Goal: Go to known website: Go to known website

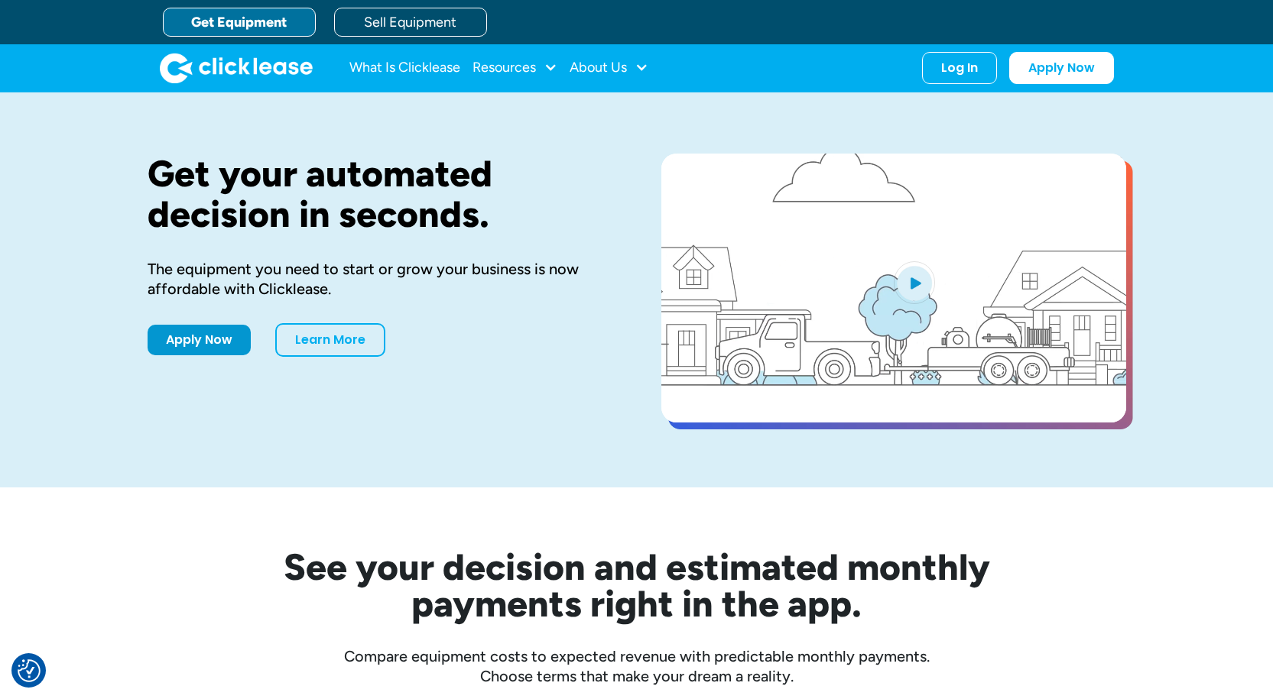
click at [978, 65] on div "Log In Account login I use Clicklease to get my equipment Partner Portal I offe…" at bounding box center [959, 68] width 75 height 32
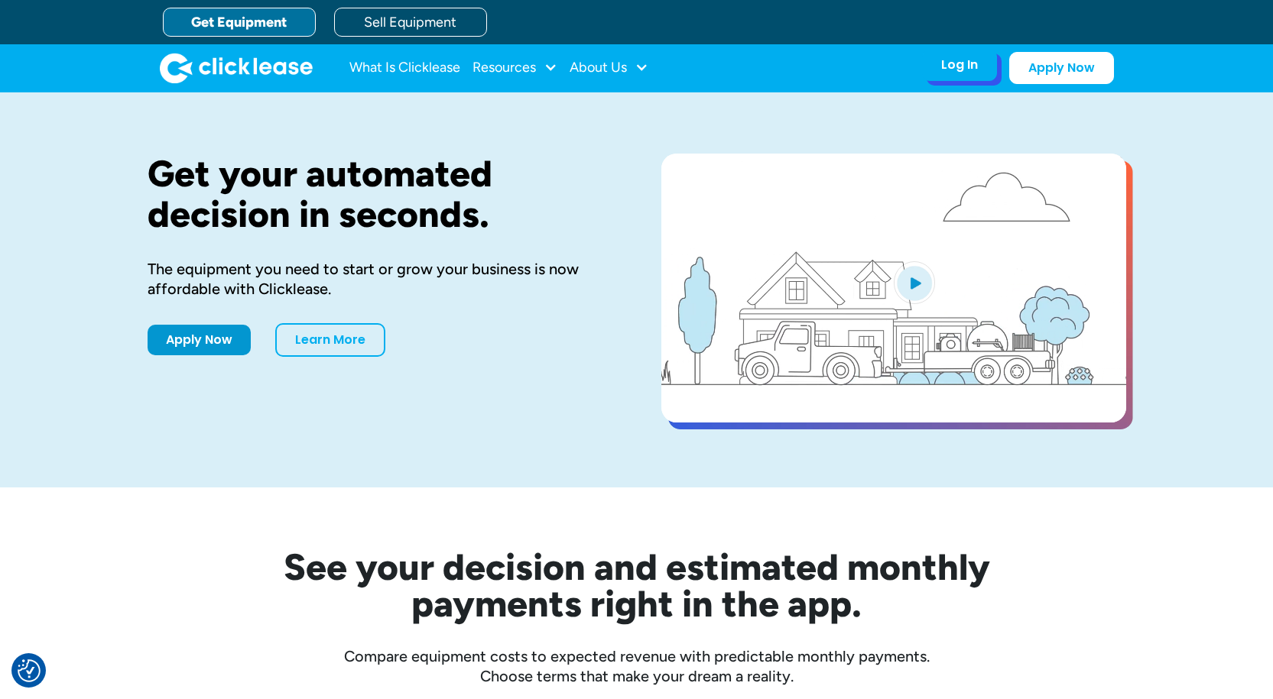
click at [973, 58] on div "Log In" at bounding box center [959, 64] width 37 height 15
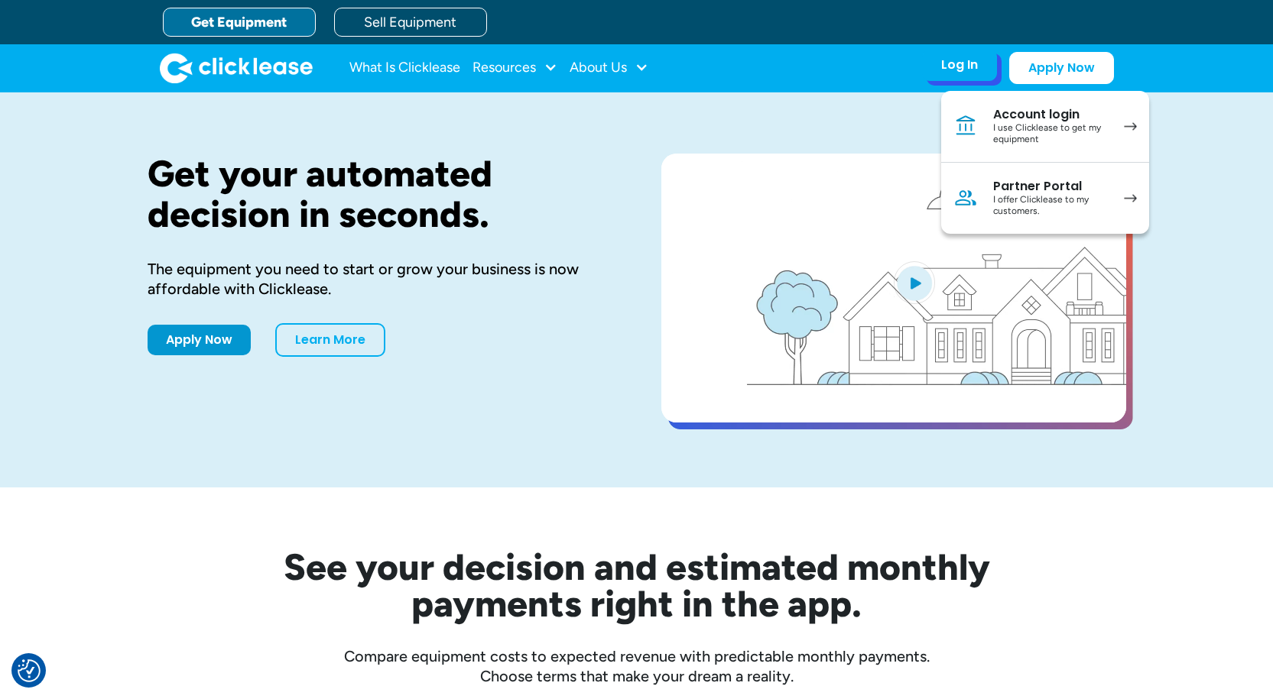
click at [1016, 198] on div "I offer Clicklease to my customers." at bounding box center [1050, 206] width 115 height 24
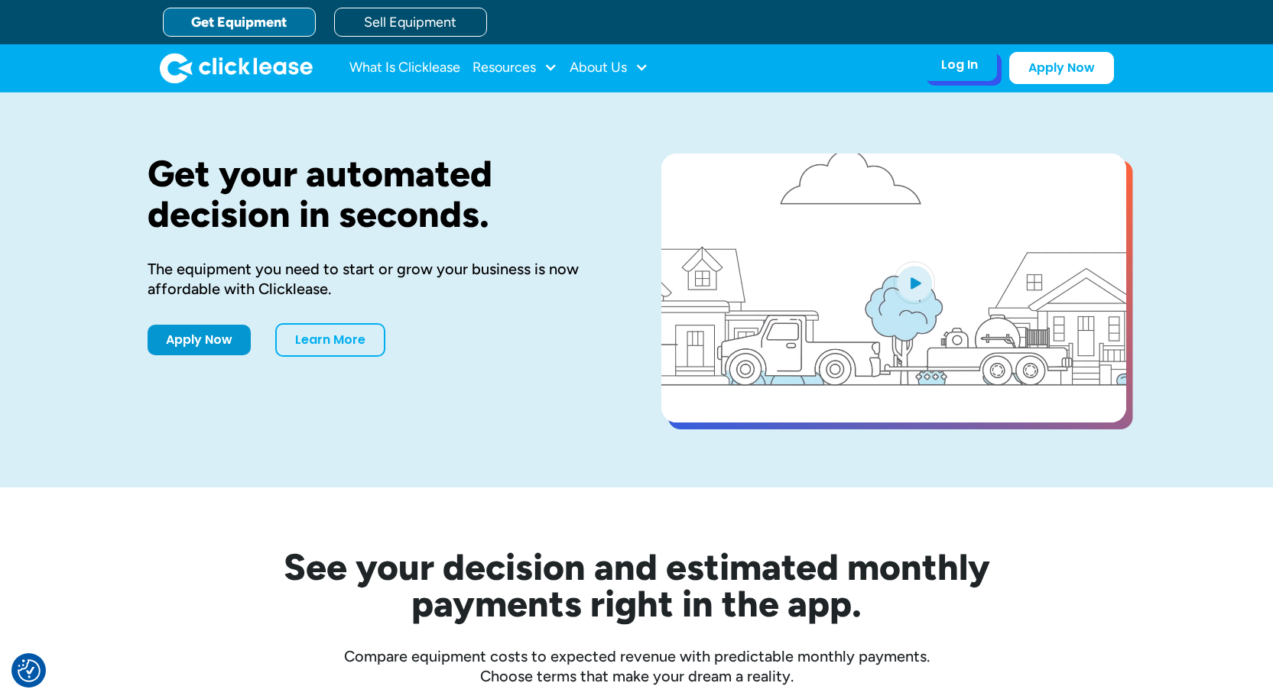
click at [938, 66] on div "Log In Account login I use Clicklease to get my equipment Partner Portal I offe…" at bounding box center [959, 65] width 75 height 32
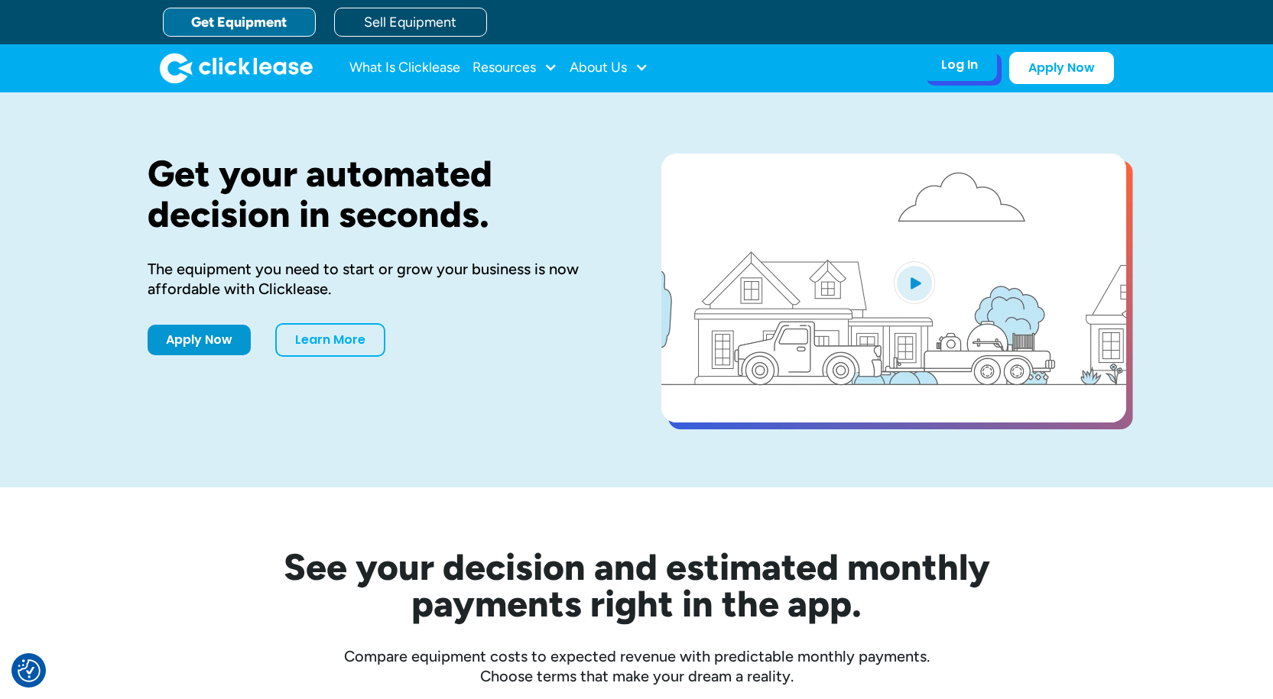
click at [938, 66] on div "Log In Account login I use Clicklease to get my equipment Partner Portal I offe…" at bounding box center [959, 65] width 75 height 32
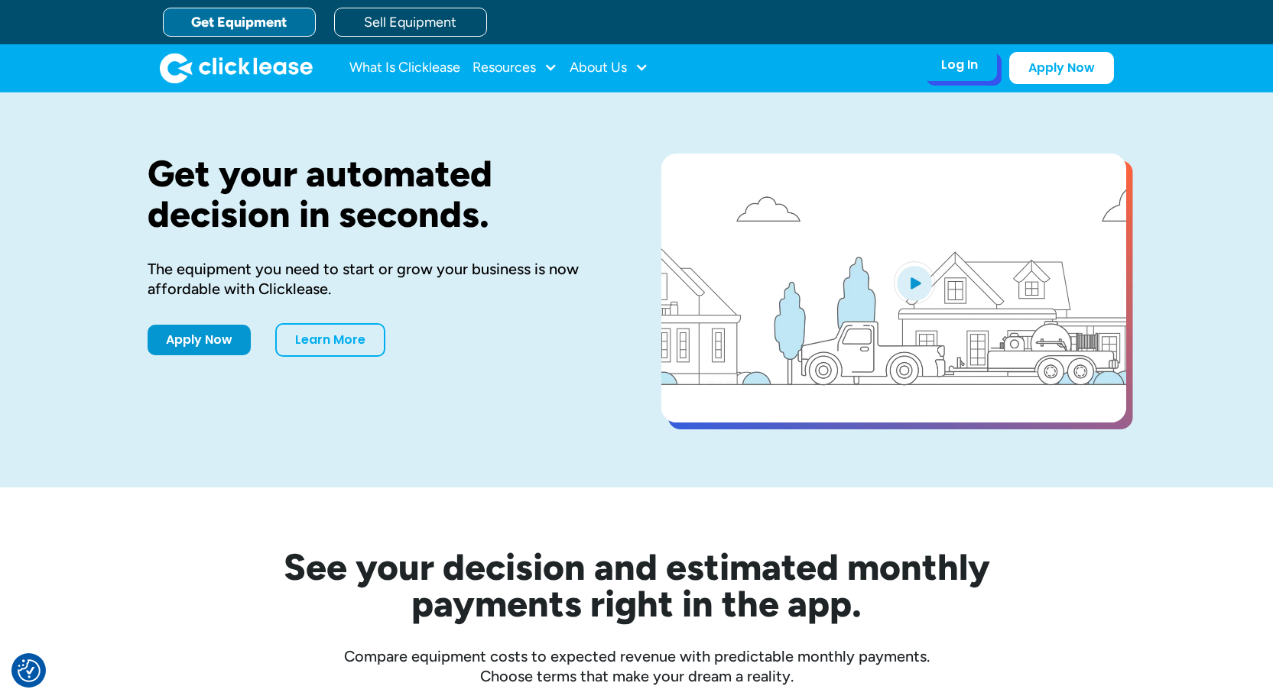
click at [948, 66] on div "Log In" at bounding box center [959, 64] width 37 height 15
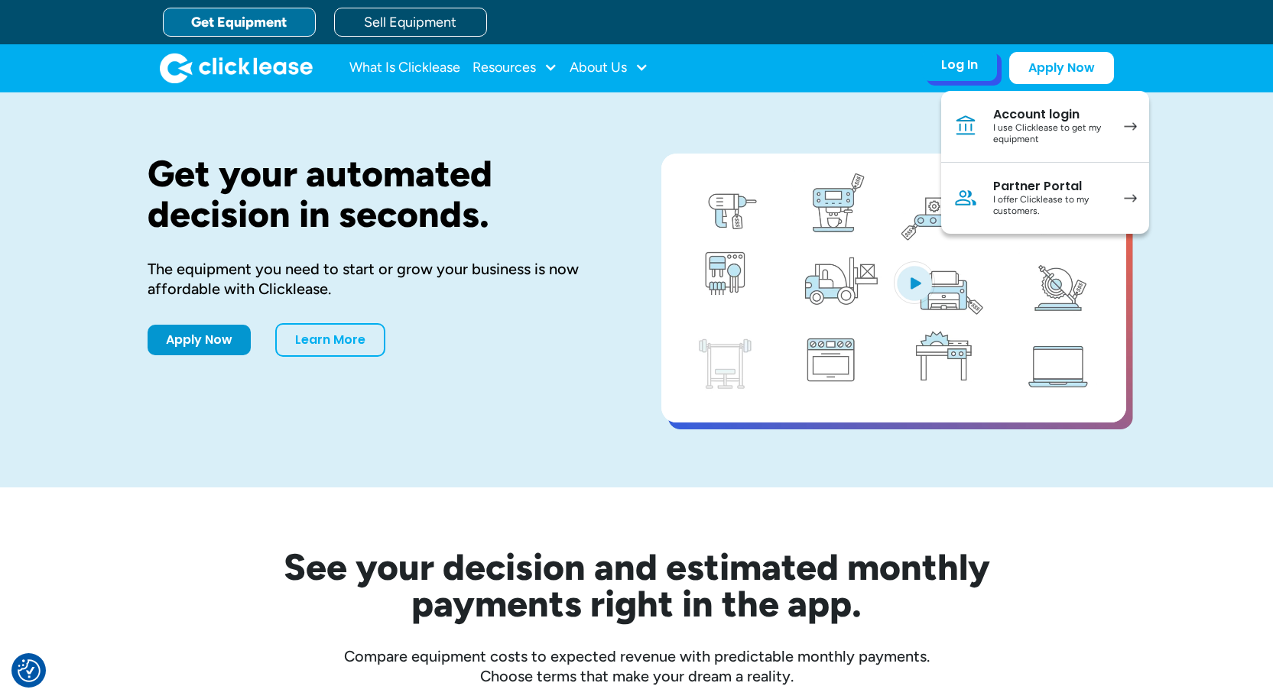
click at [994, 189] on div "Partner Portal" at bounding box center [1050, 186] width 115 height 15
